Goal: Information Seeking & Learning: Understand process/instructions

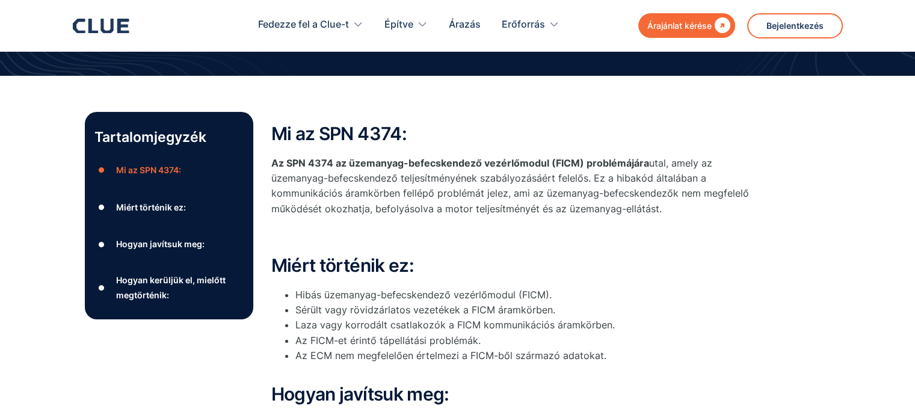
scroll to position [120, 0]
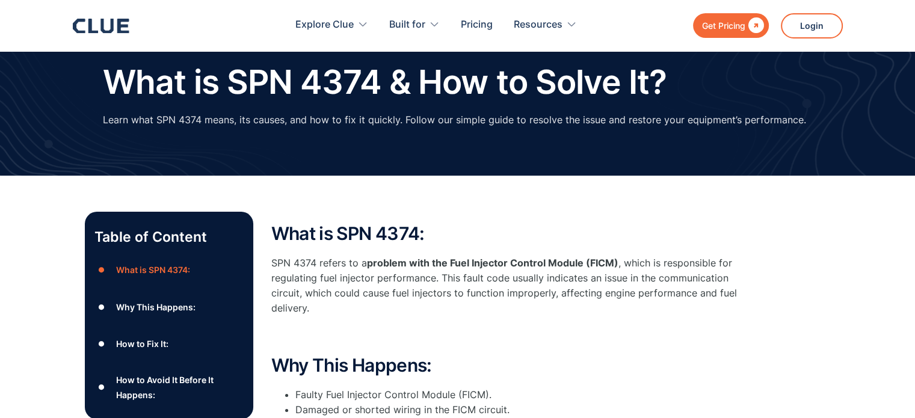
scroll to position [60, 0]
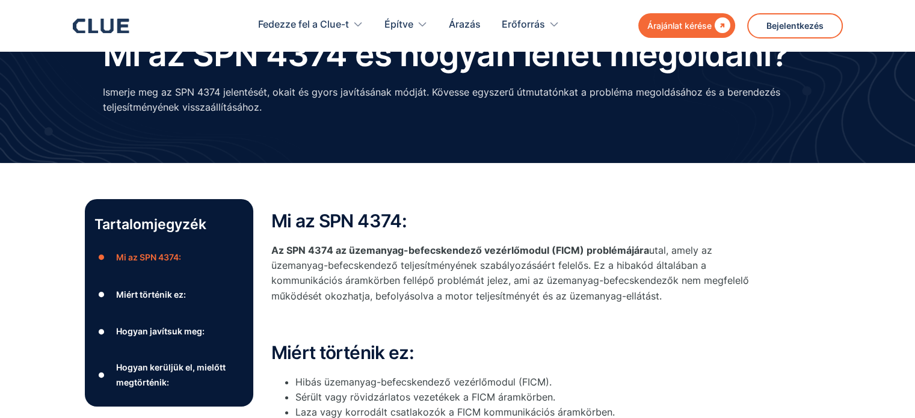
click at [171, 327] on font "Hogyan javítsuk meg:" at bounding box center [159, 331] width 88 height 10
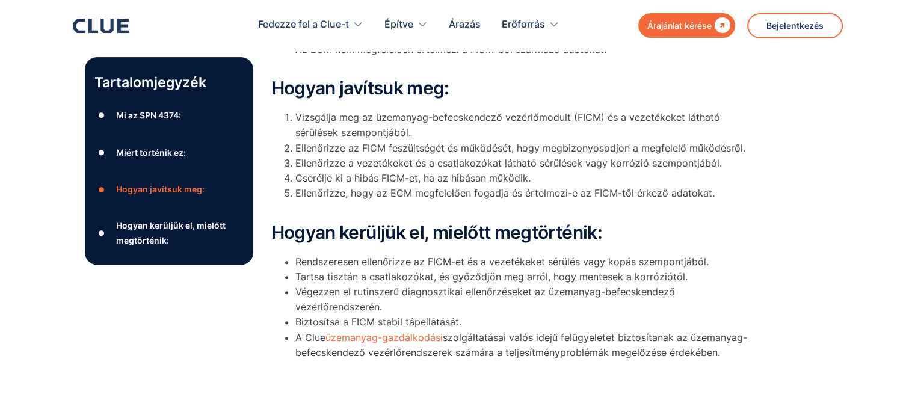
scroll to position [214, 0]
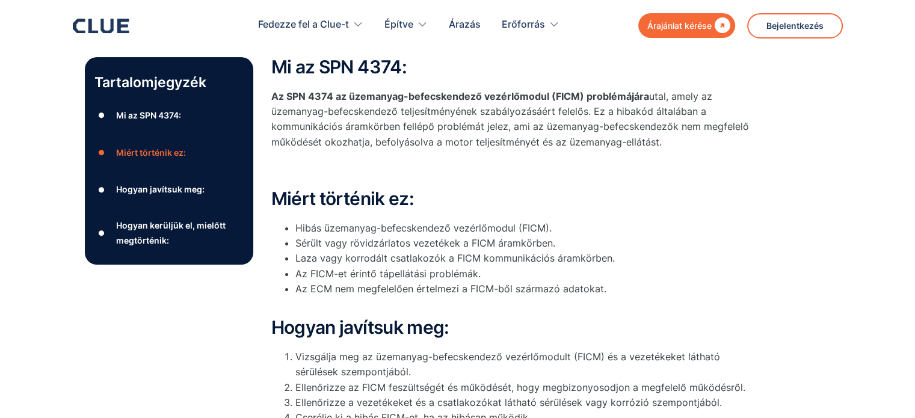
click at [111, 29] on icon at bounding box center [106, 26] width 13 height 14
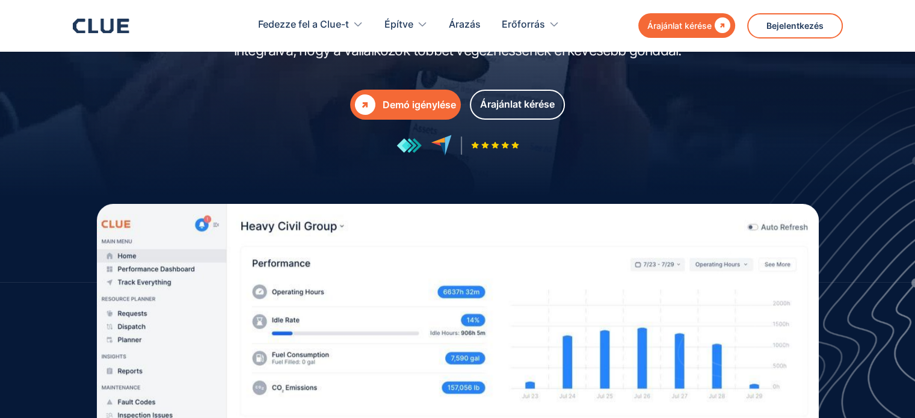
scroll to position [180, 0]
